Goal: Obtain resource: Download file/media

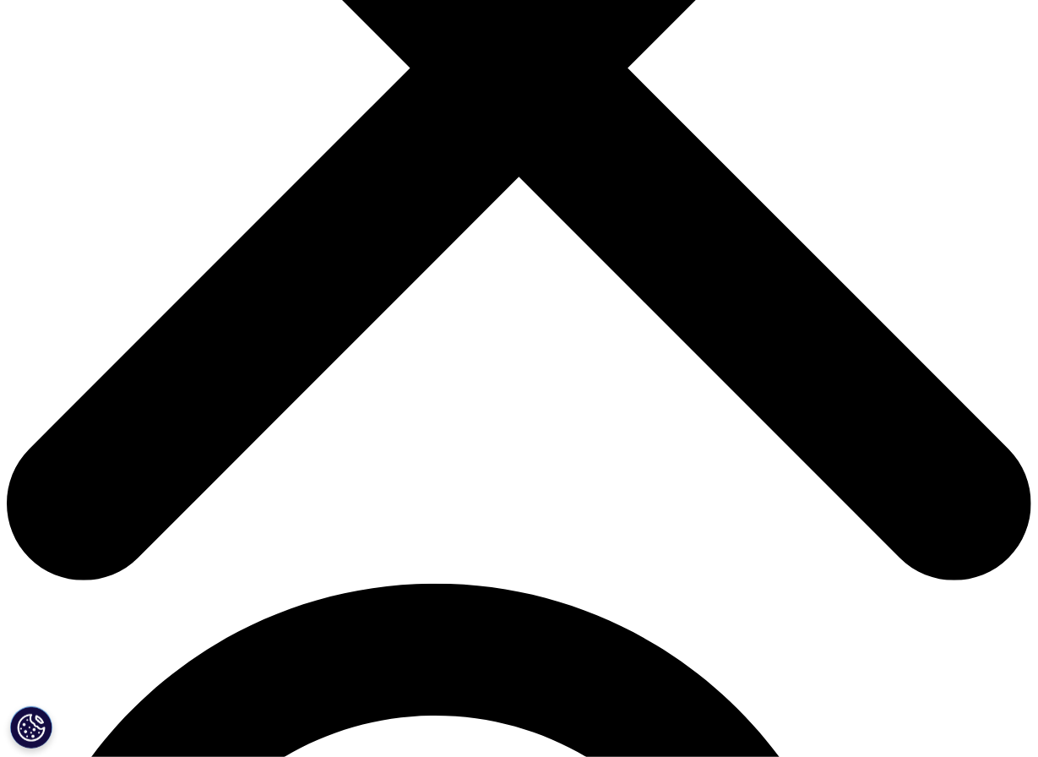
type input "Tiago"
type input "[PERSON_NAME]"
type input "[EMAIL_ADDRESS][PERSON_NAME][DOMAIN_NAME]"
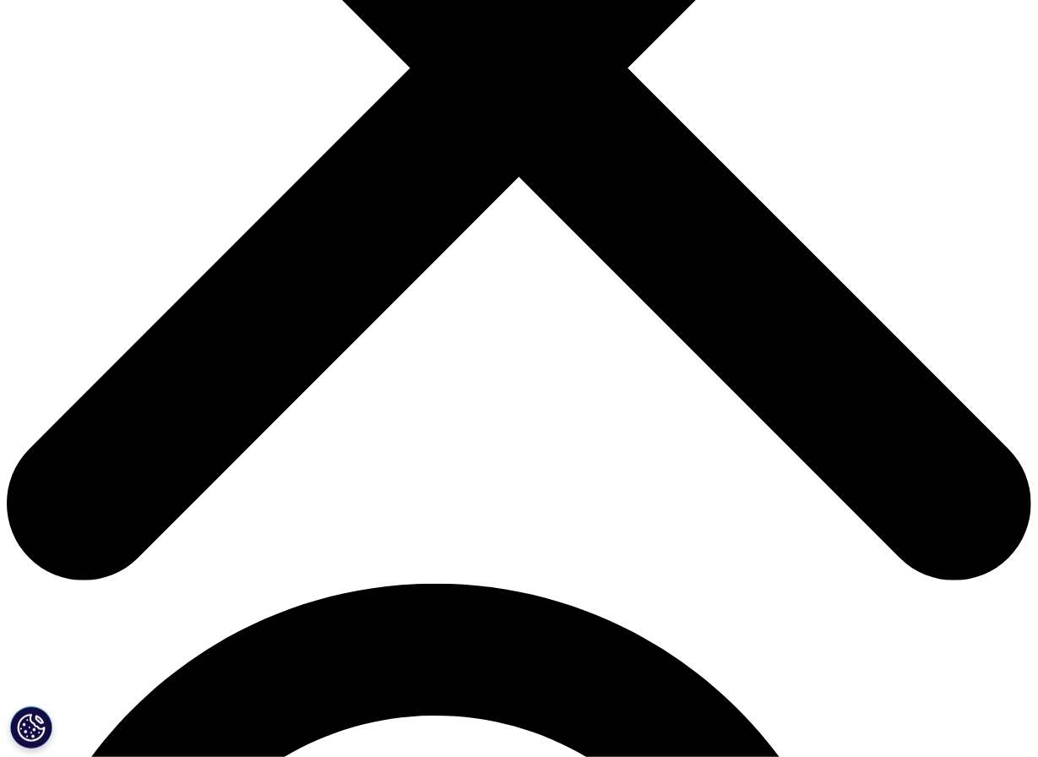
type input "Digital & Business Insights Lead"
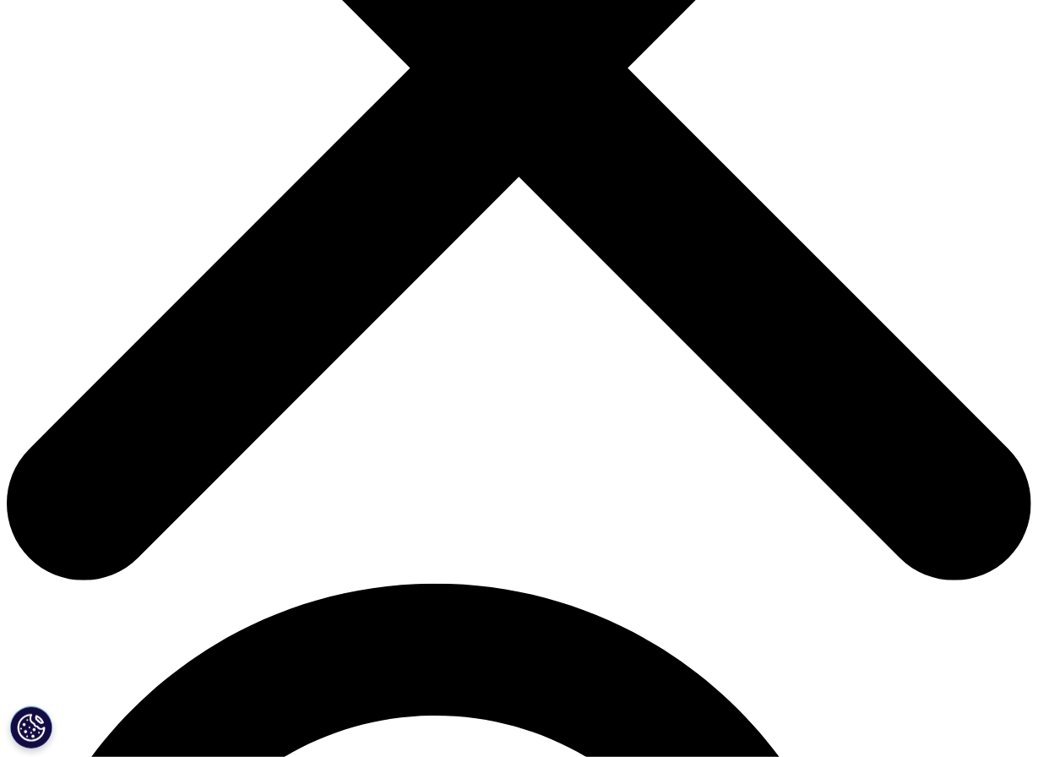
type input "MSD"
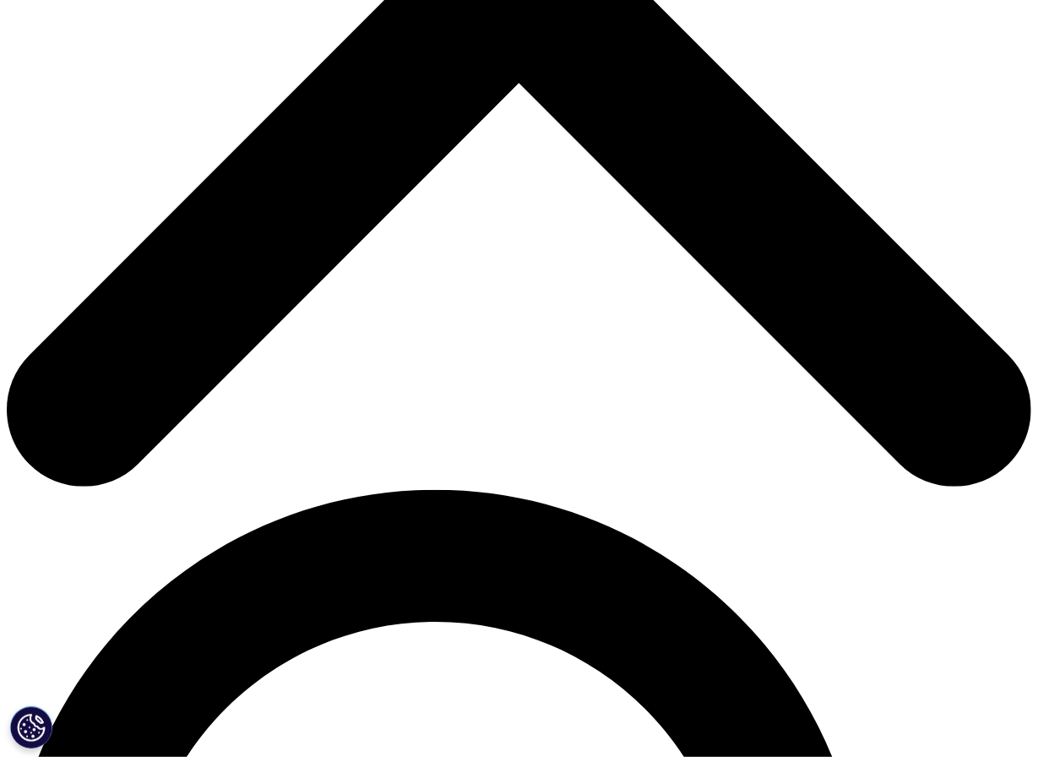
select select "Portugal"
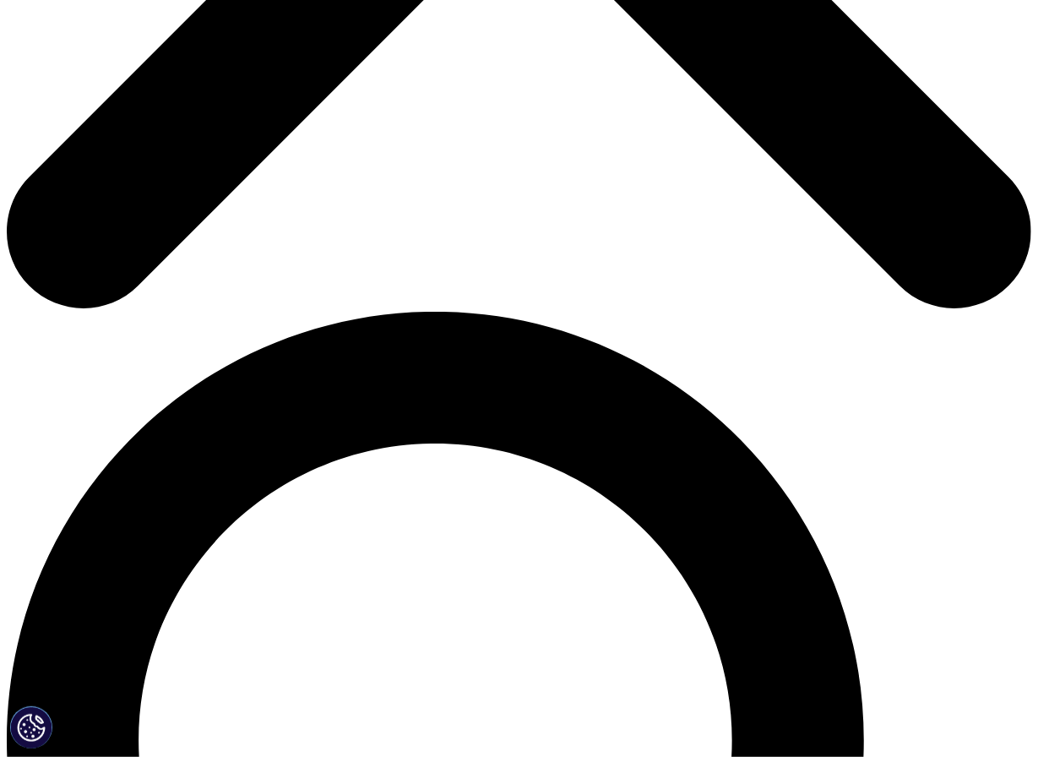
scroll to position [750, 0]
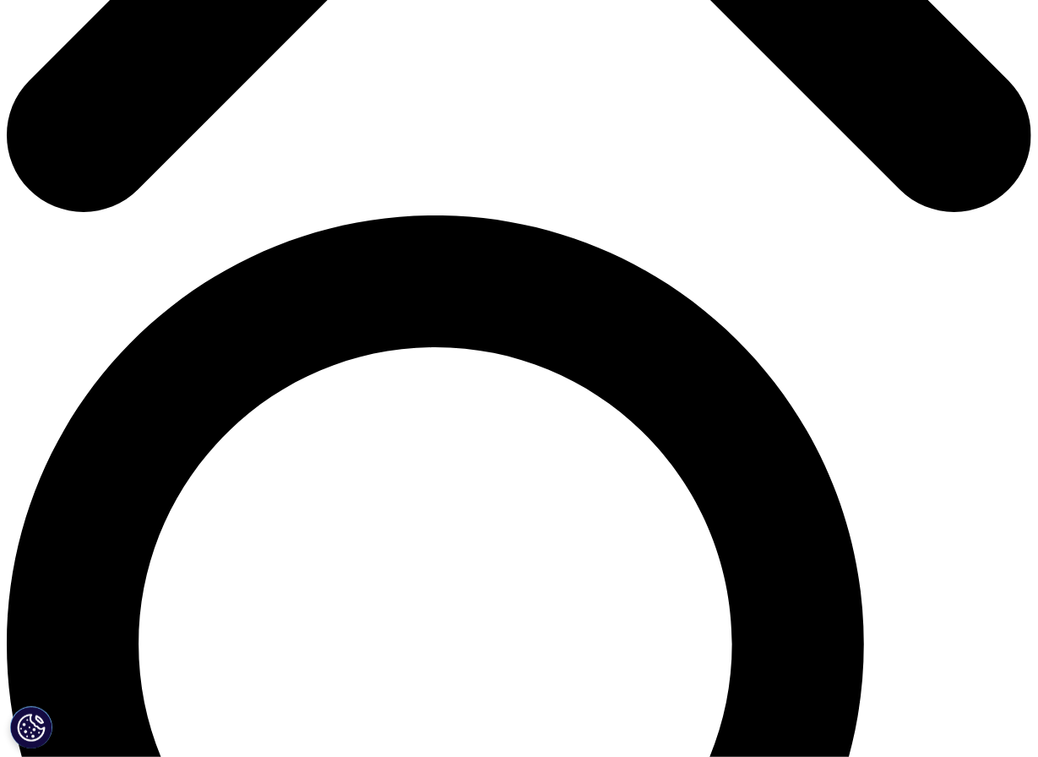
scroll to position [8, 7]
click at [210, 88] on link "Click here to download" at bounding box center [230, 77] width 201 height 22
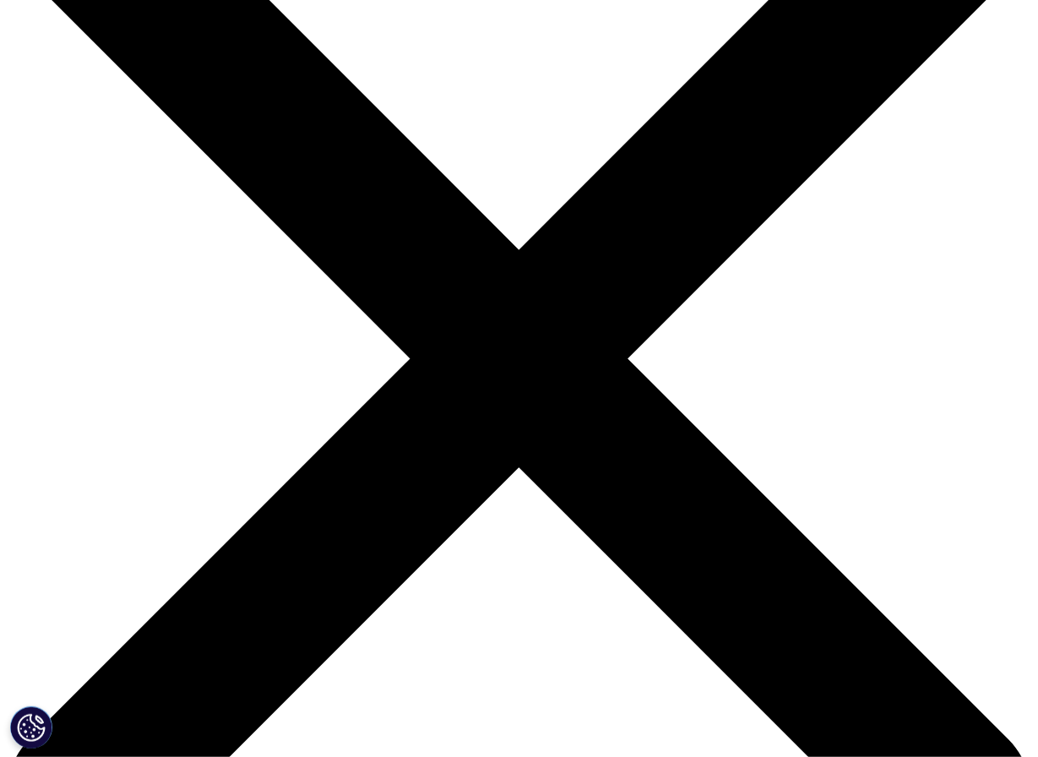
scroll to position [0, 0]
